Goal: Check status: Check status

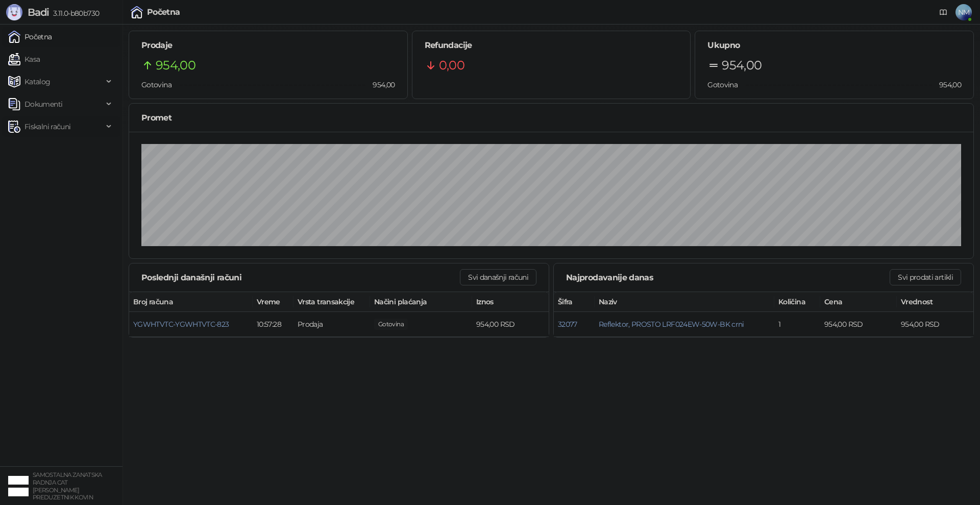
click at [46, 127] on span "Fiskalni računi" at bounding box center [47, 126] width 46 height 20
drag, startPoint x: 54, startPoint y: 167, endPoint x: 81, endPoint y: 186, distance: 32.7
click at [54, 168] on link "Po danima" at bounding box center [38, 171] width 52 height 20
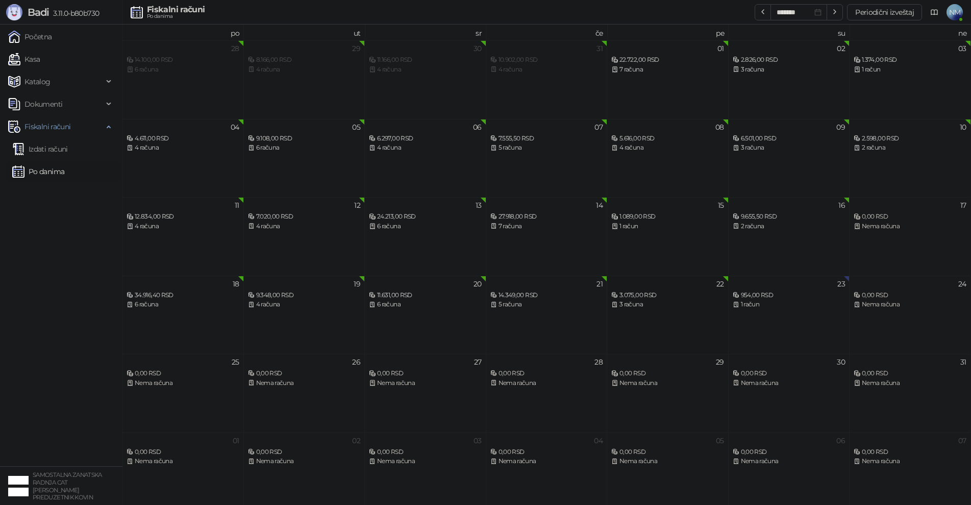
click at [658, 306] on div "3 računa" at bounding box center [667, 305] width 113 height 10
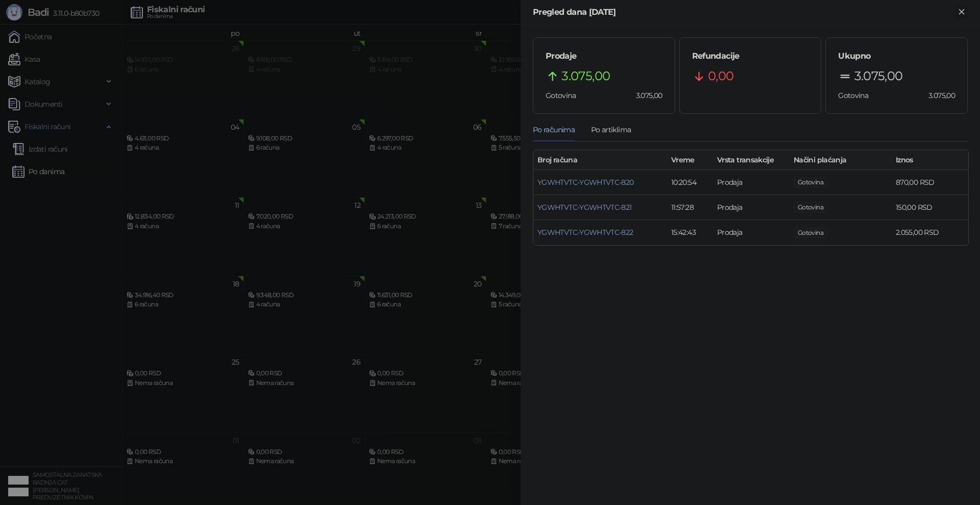
click at [963, 11] on icon "Zatvori" at bounding box center [961, 11] width 5 height 5
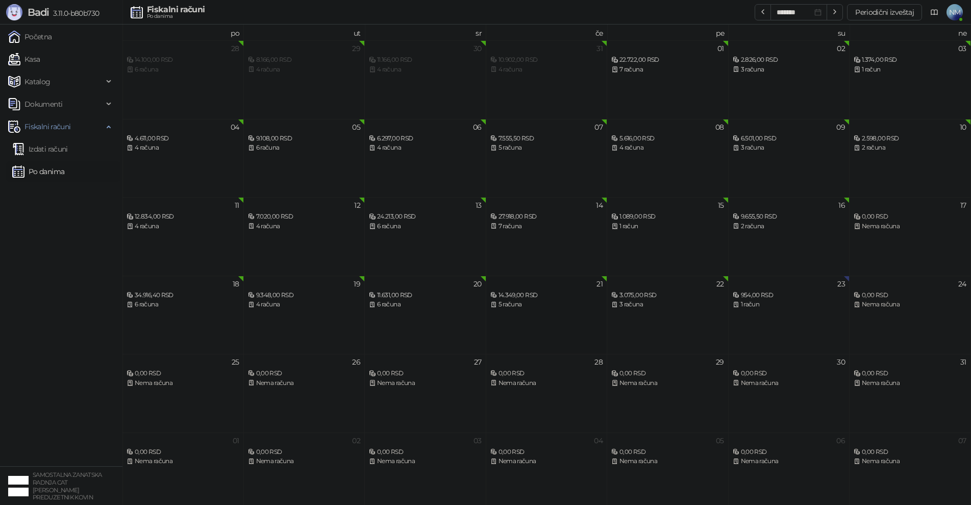
click at [568, 301] on div "5 računa" at bounding box center [546, 305] width 113 height 10
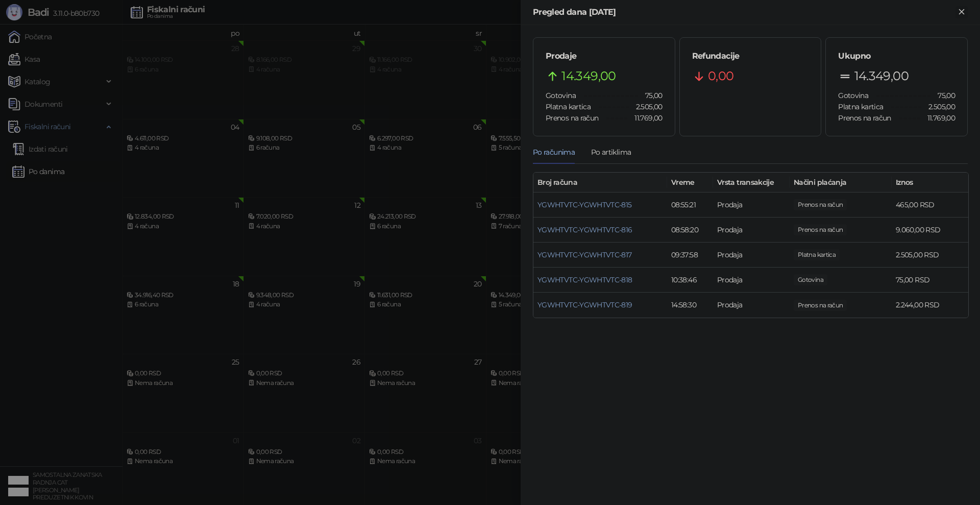
click at [961, 14] on icon "Zatvori" at bounding box center [961, 11] width 9 height 9
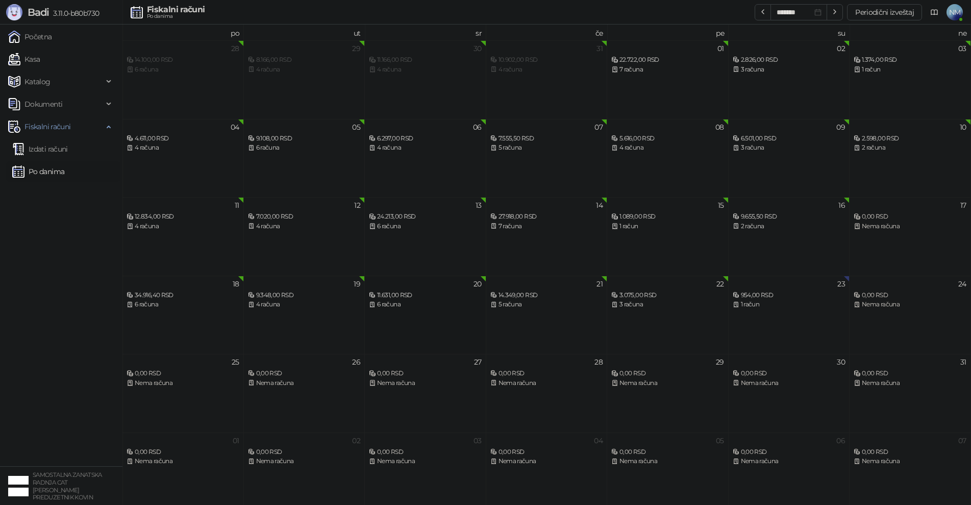
click at [433, 296] on div "11.631,00 RSD" at bounding box center [425, 295] width 113 height 10
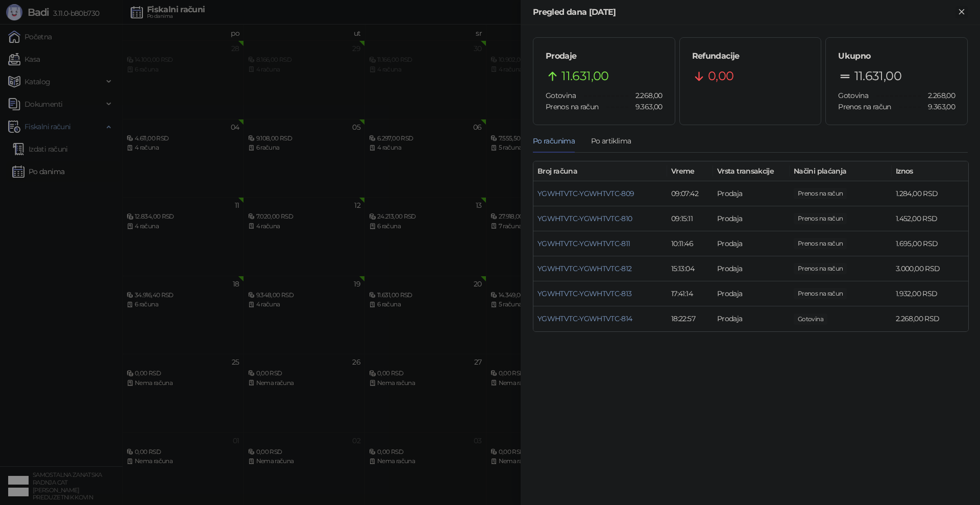
click at [964, 15] on icon "Zatvori" at bounding box center [961, 11] width 9 height 9
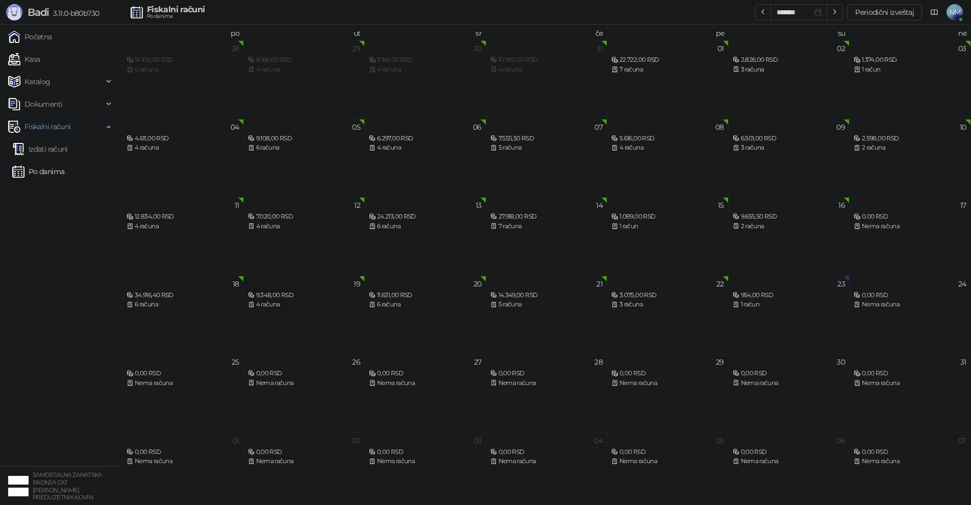
click at [341, 305] on div "4 računa" at bounding box center [304, 305] width 113 height 10
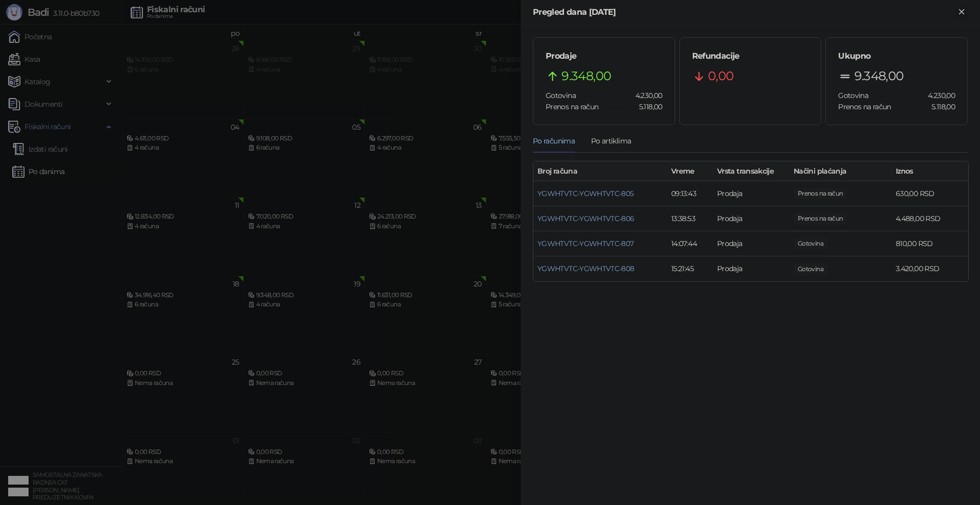
click at [962, 12] on icon "Zatvori" at bounding box center [961, 11] width 9 height 9
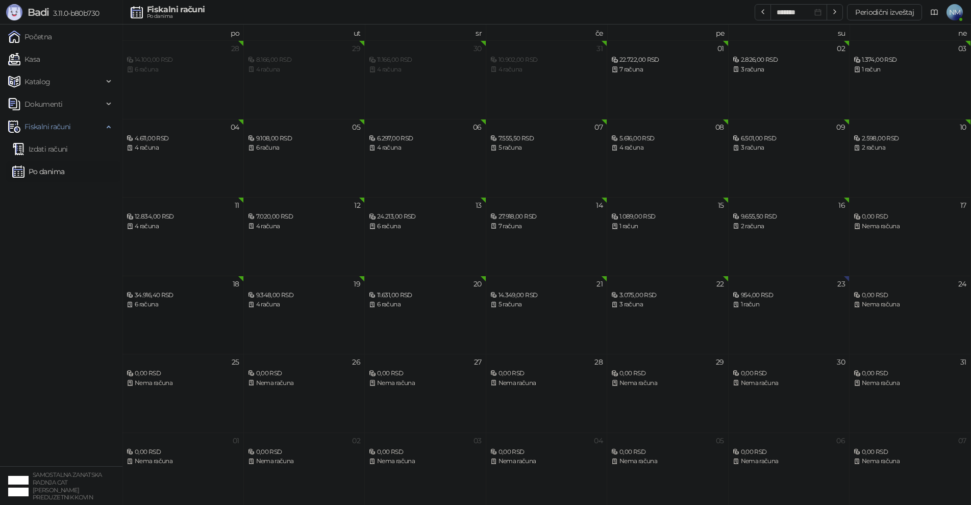
click at [187, 309] on div "6 računa" at bounding box center [183, 305] width 113 height 10
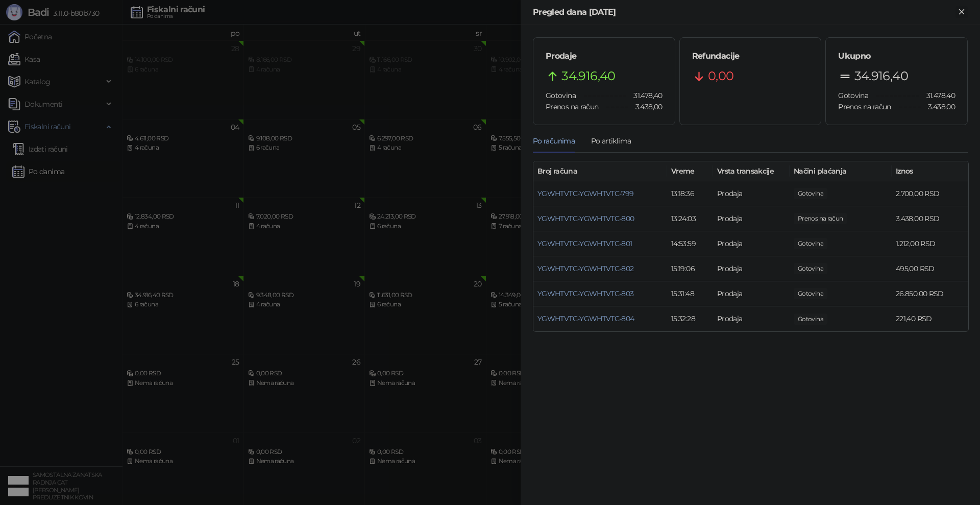
click at [961, 12] on icon "Zatvori" at bounding box center [961, 11] width 5 height 5
